Goal: Information Seeking & Learning: Learn about a topic

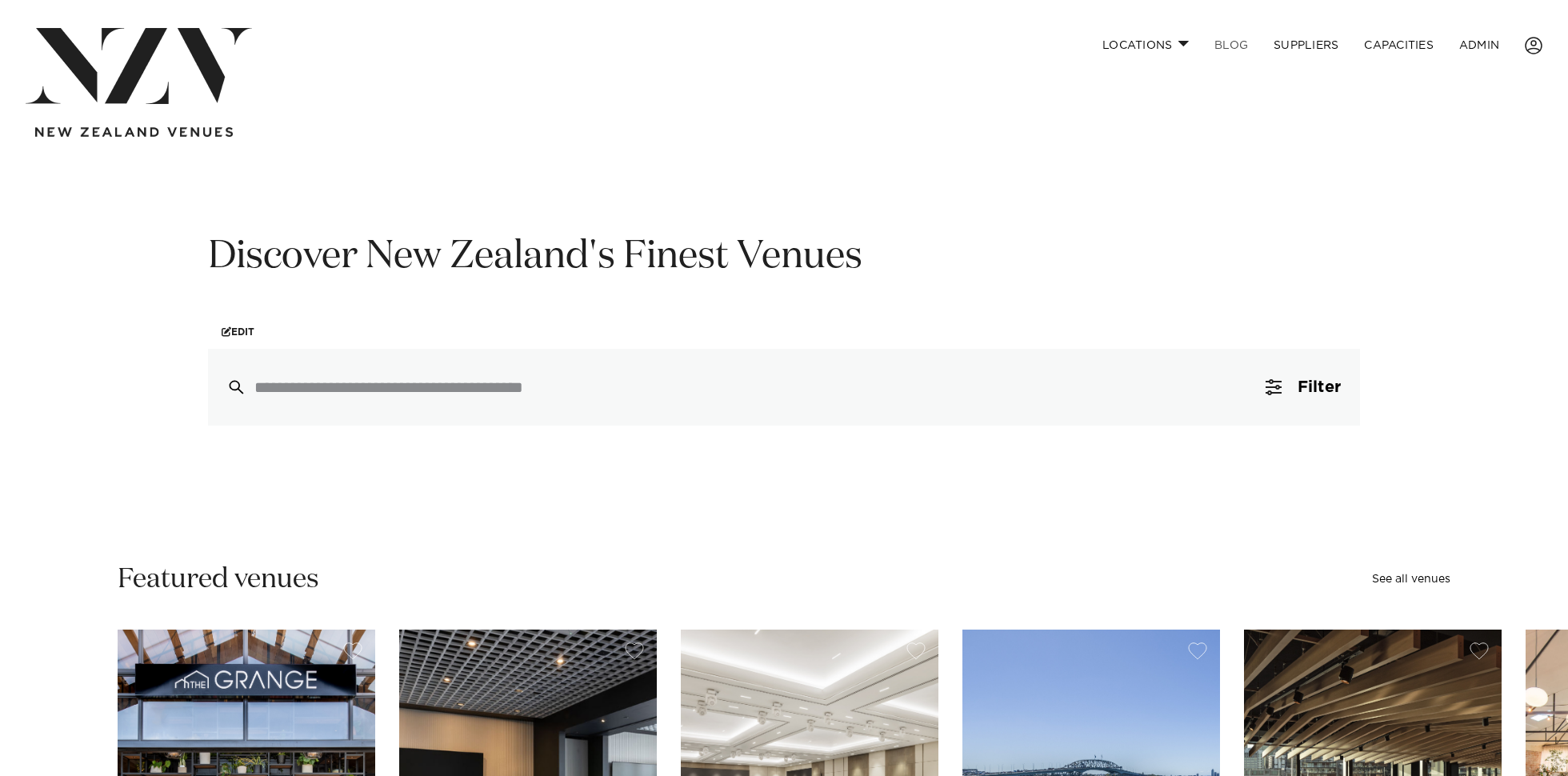
click at [1224, 45] on link "BLOG" at bounding box center [1231, 45] width 60 height 35
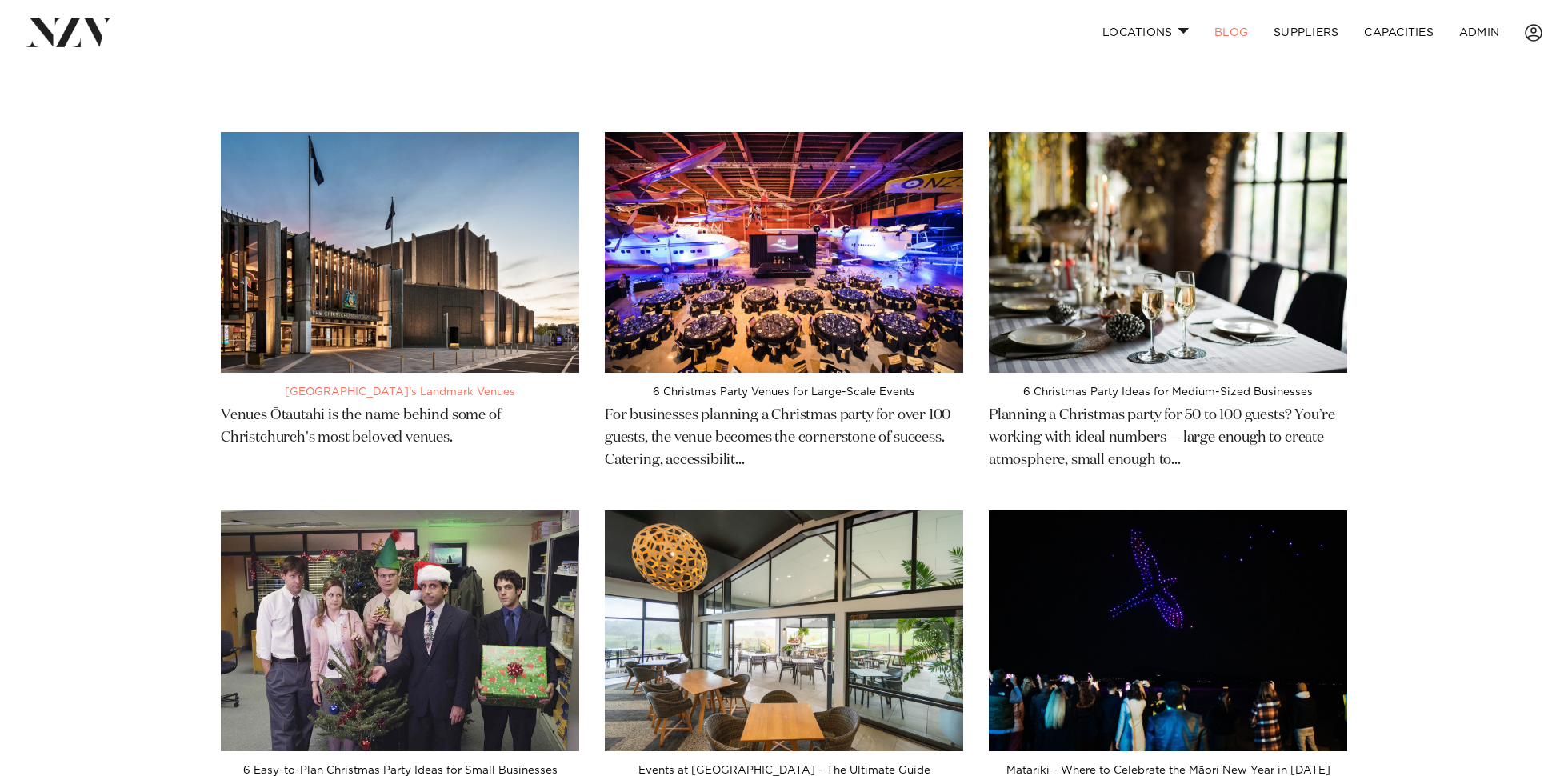
click at [410, 292] on img at bounding box center [399, 252] width 358 height 241
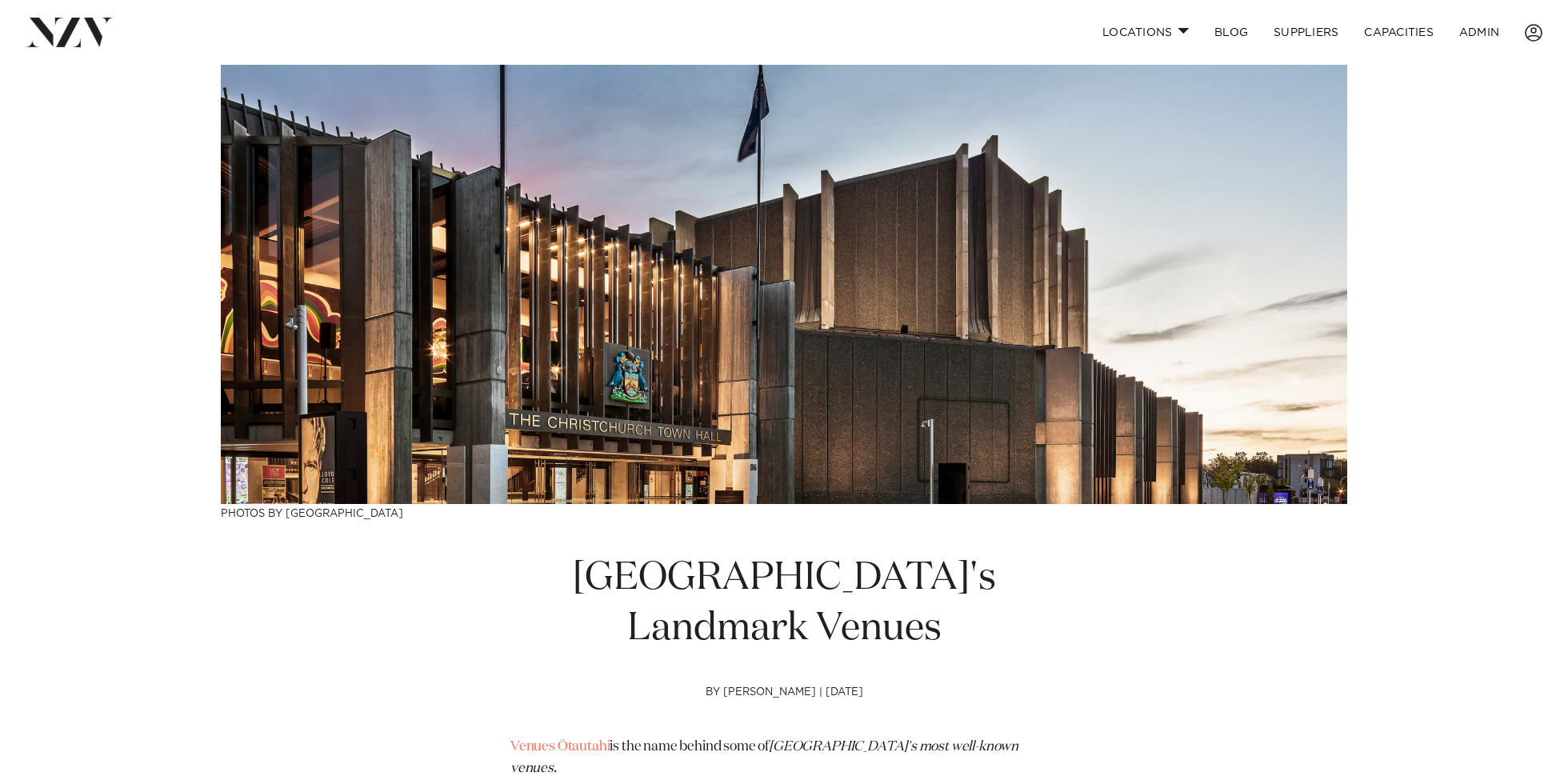
scroll to position [62, 0]
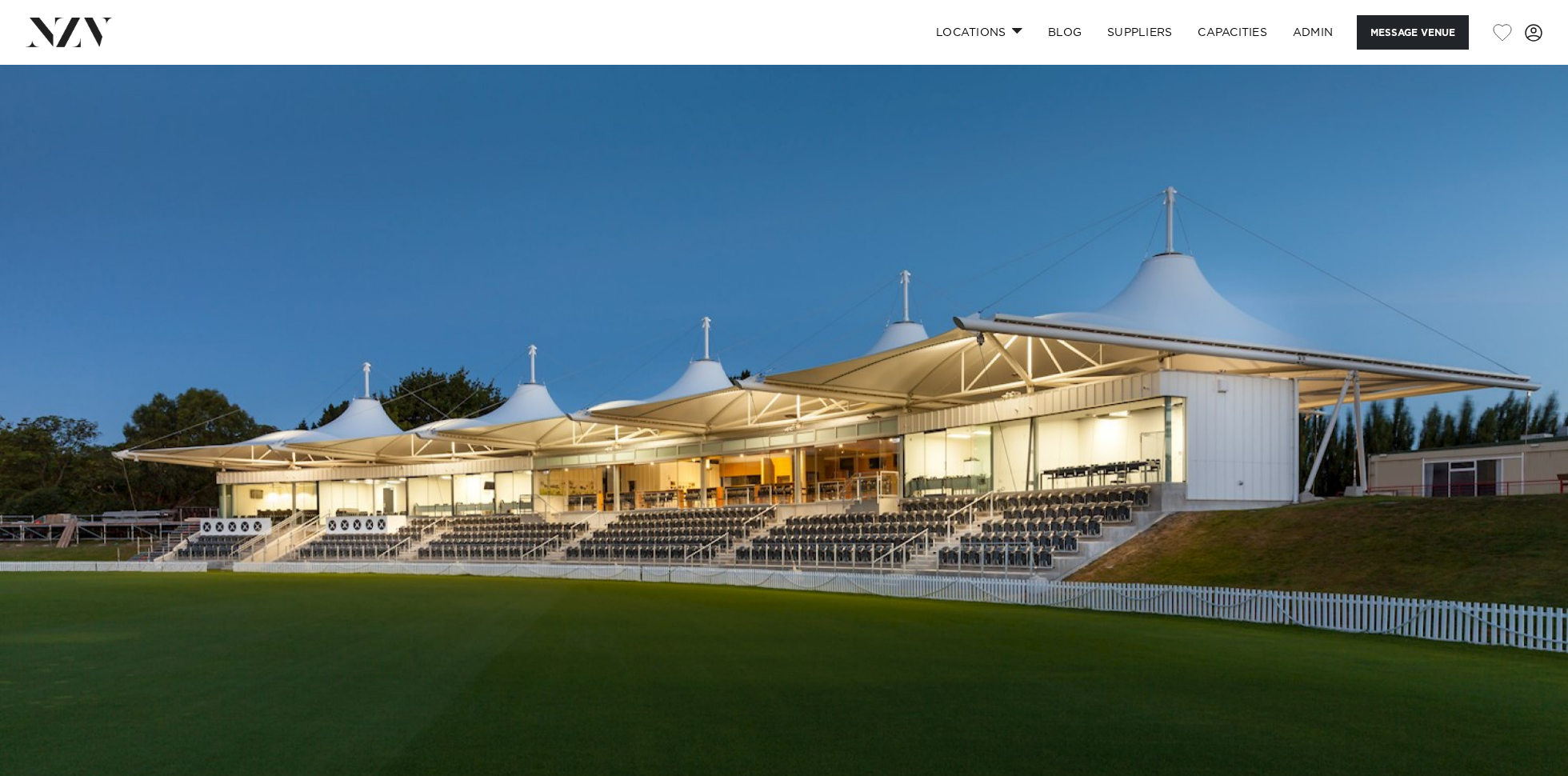
scroll to position [514, 0]
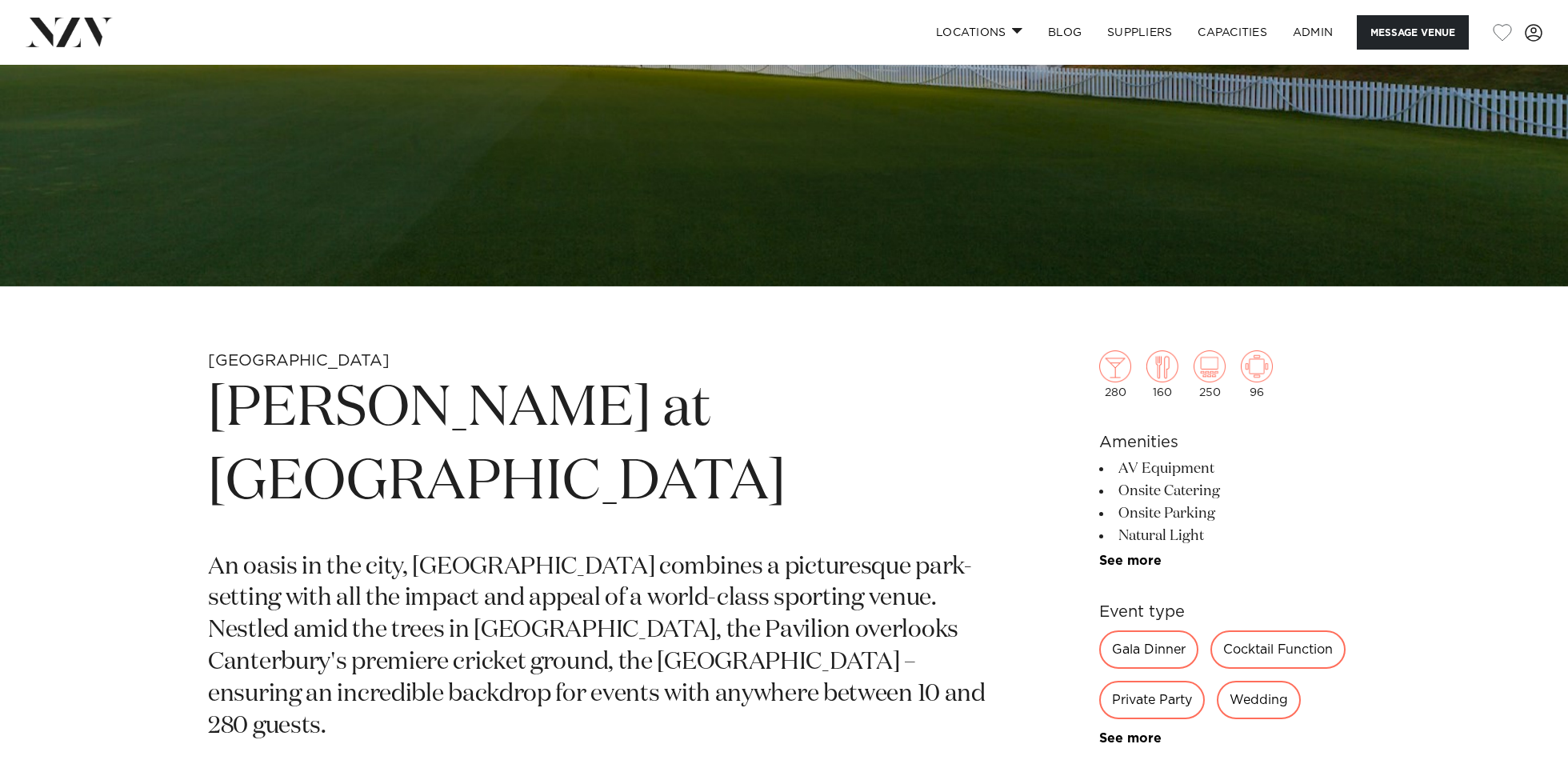
click at [583, 430] on h1 "[PERSON_NAME] at [GEOGRAPHIC_DATA]" at bounding box center [597, 446] width 778 height 147
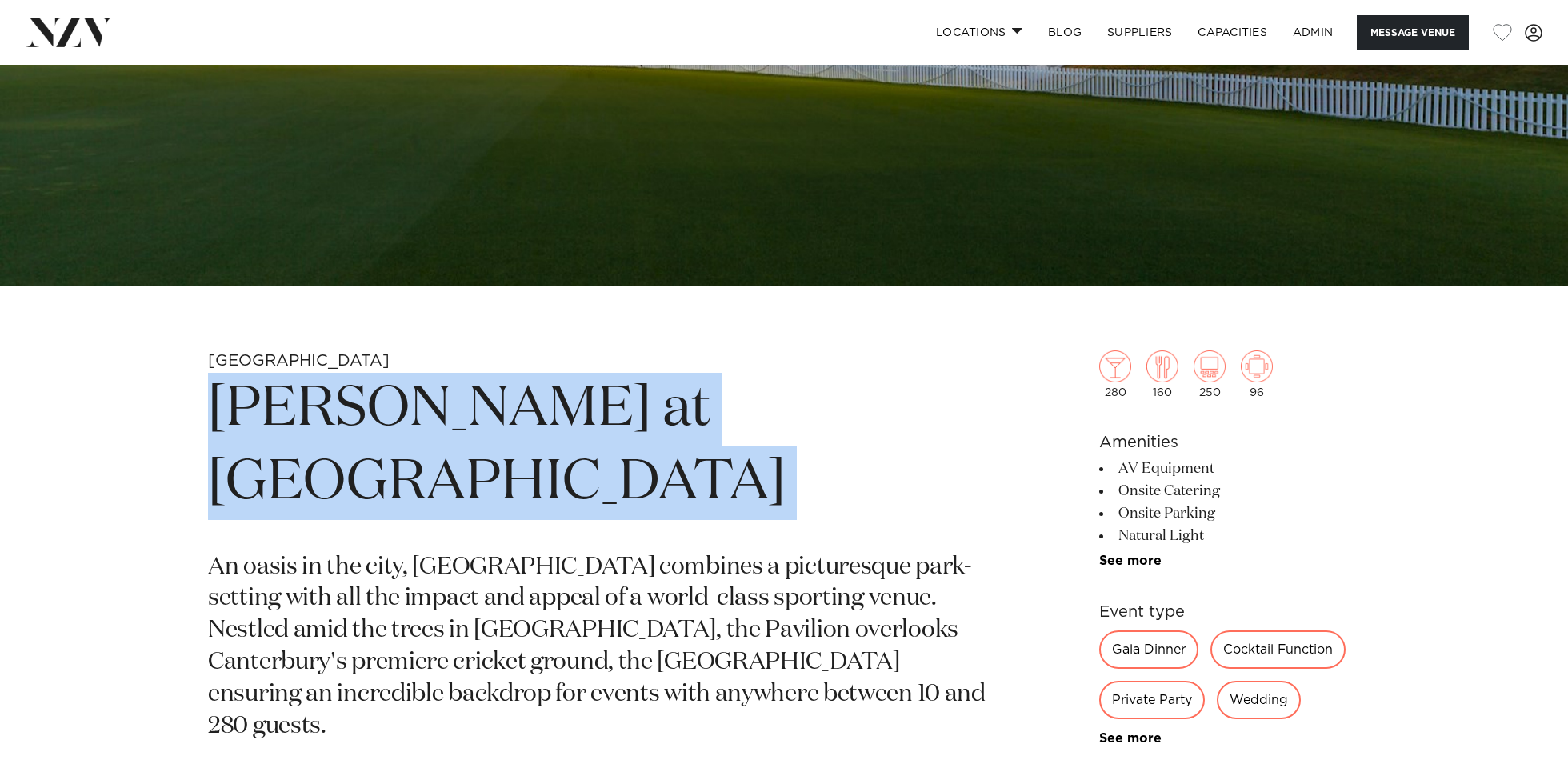
click at [583, 430] on h1 "[PERSON_NAME] at [GEOGRAPHIC_DATA]" at bounding box center [597, 446] width 778 height 147
copy section "[PERSON_NAME] at [GEOGRAPHIC_DATA]"
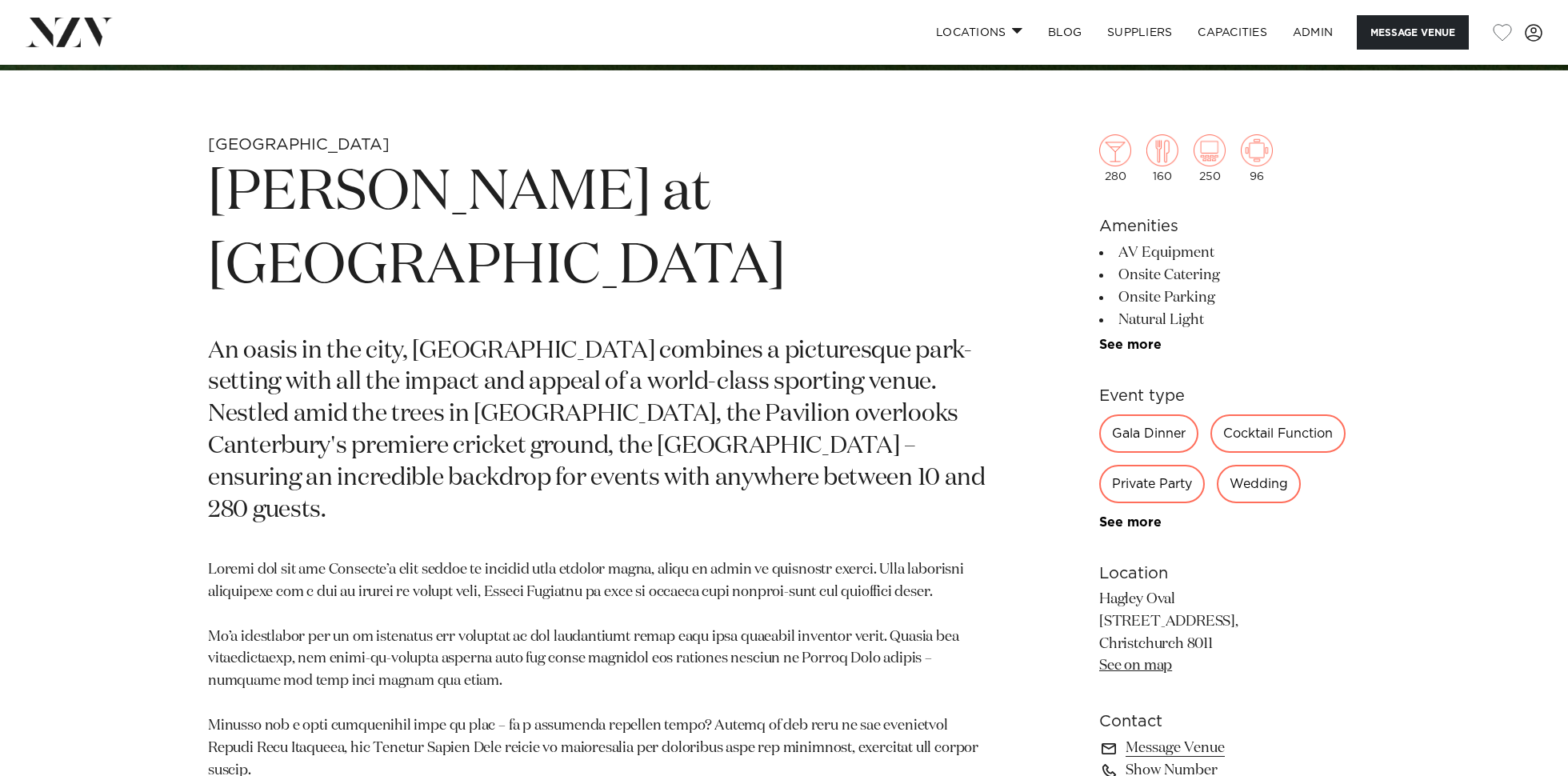
scroll to position [821, 0]
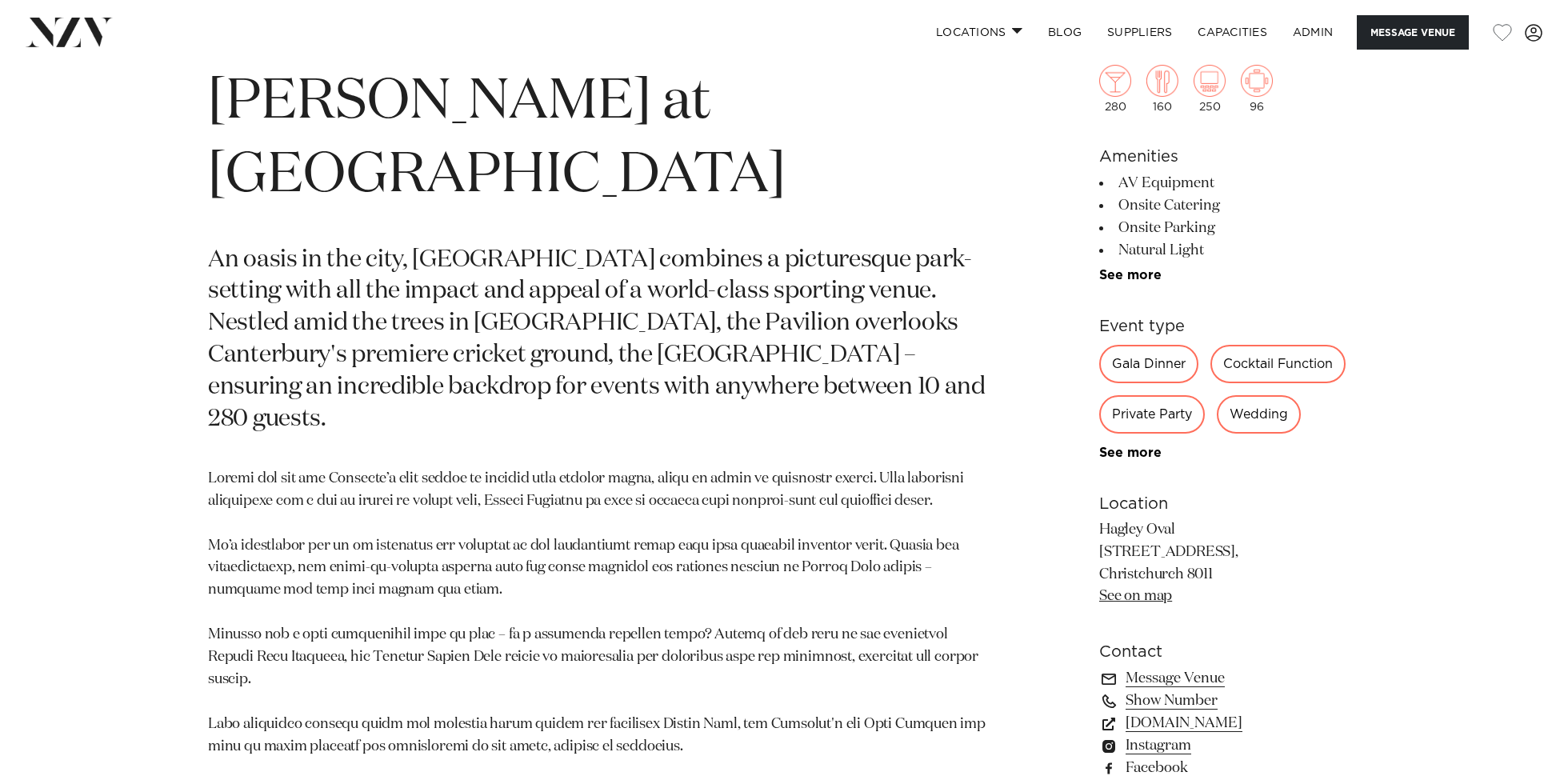
drag, startPoint x: 470, startPoint y: 60, endPoint x: 476, endPoint y: 69, distance: 10.8
click at [472, 62] on nav "Locations [GEOGRAPHIC_DATA] [GEOGRAPHIC_DATA] [GEOGRAPHIC_DATA] [GEOGRAPHIC_DAT…" at bounding box center [784, 32] width 1568 height 64
click at [489, 118] on h1 "[PERSON_NAME] at [GEOGRAPHIC_DATA]" at bounding box center [597, 138] width 778 height 147
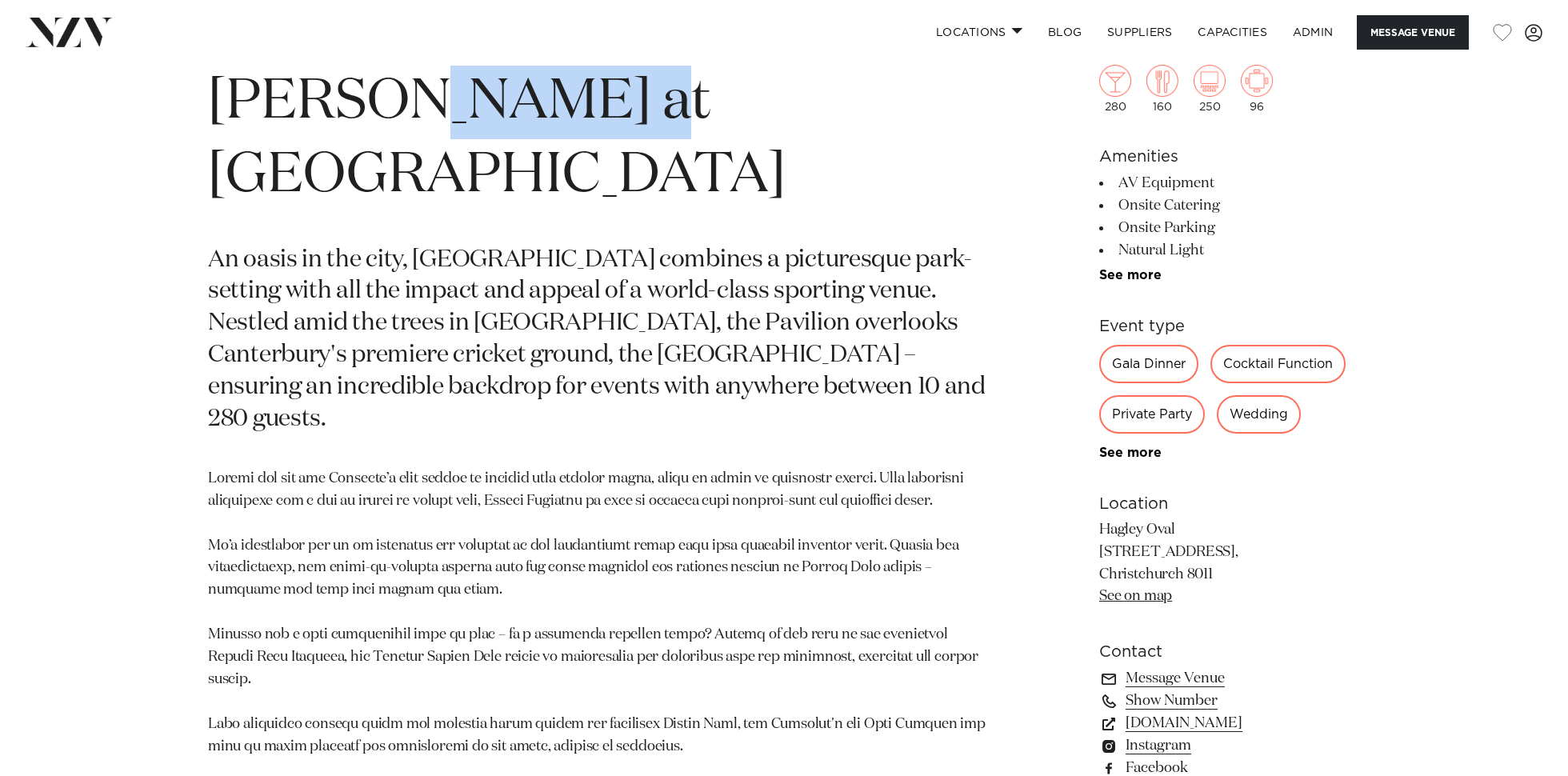
click at [489, 118] on h1 "[PERSON_NAME] at [GEOGRAPHIC_DATA]" at bounding box center [597, 138] width 778 height 147
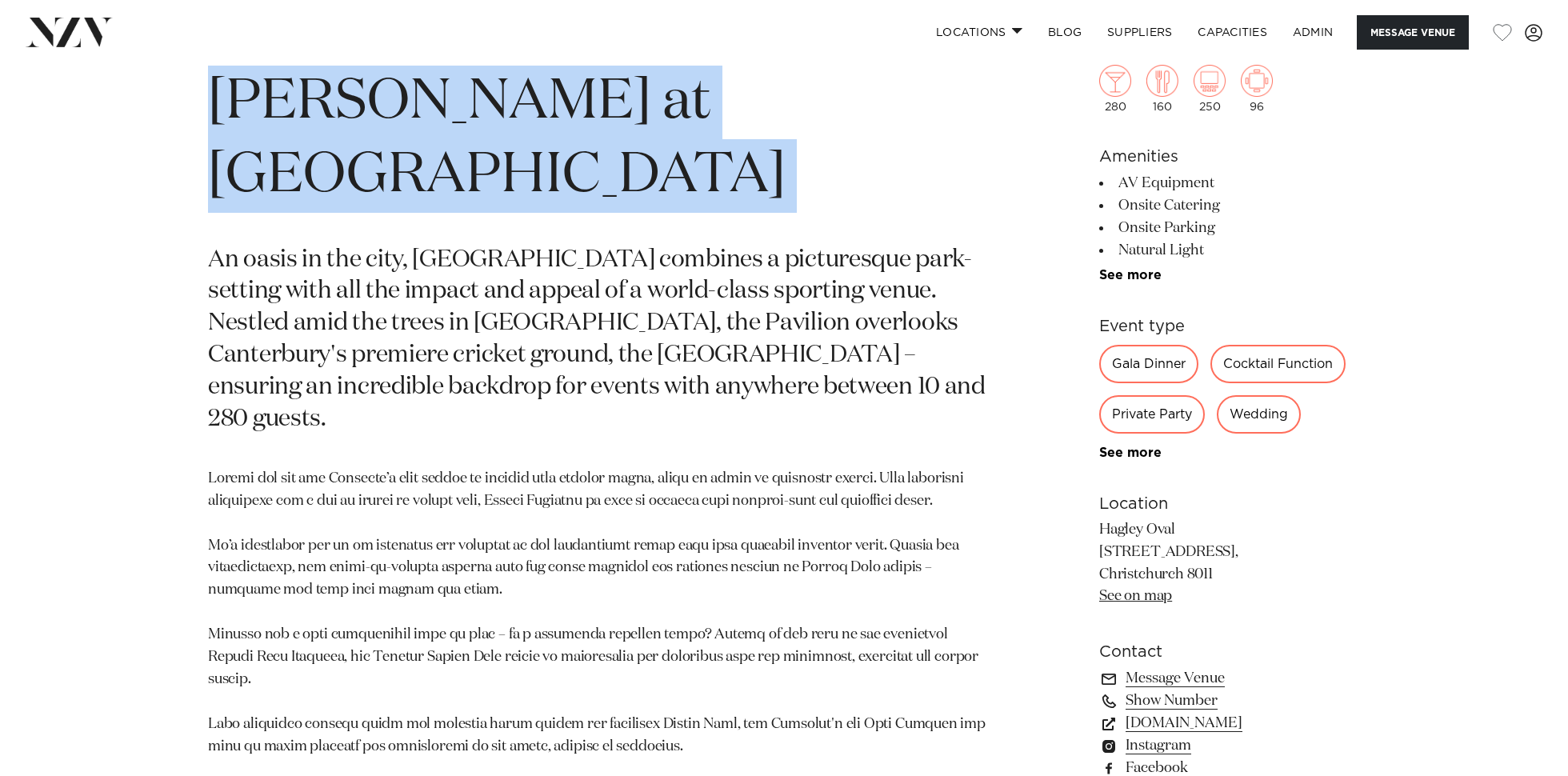
click at [489, 118] on h1 "[PERSON_NAME] at [GEOGRAPHIC_DATA]" at bounding box center [597, 138] width 778 height 147
copy section "[PERSON_NAME] at [GEOGRAPHIC_DATA]"
